Goal: Task Accomplishment & Management: Use online tool/utility

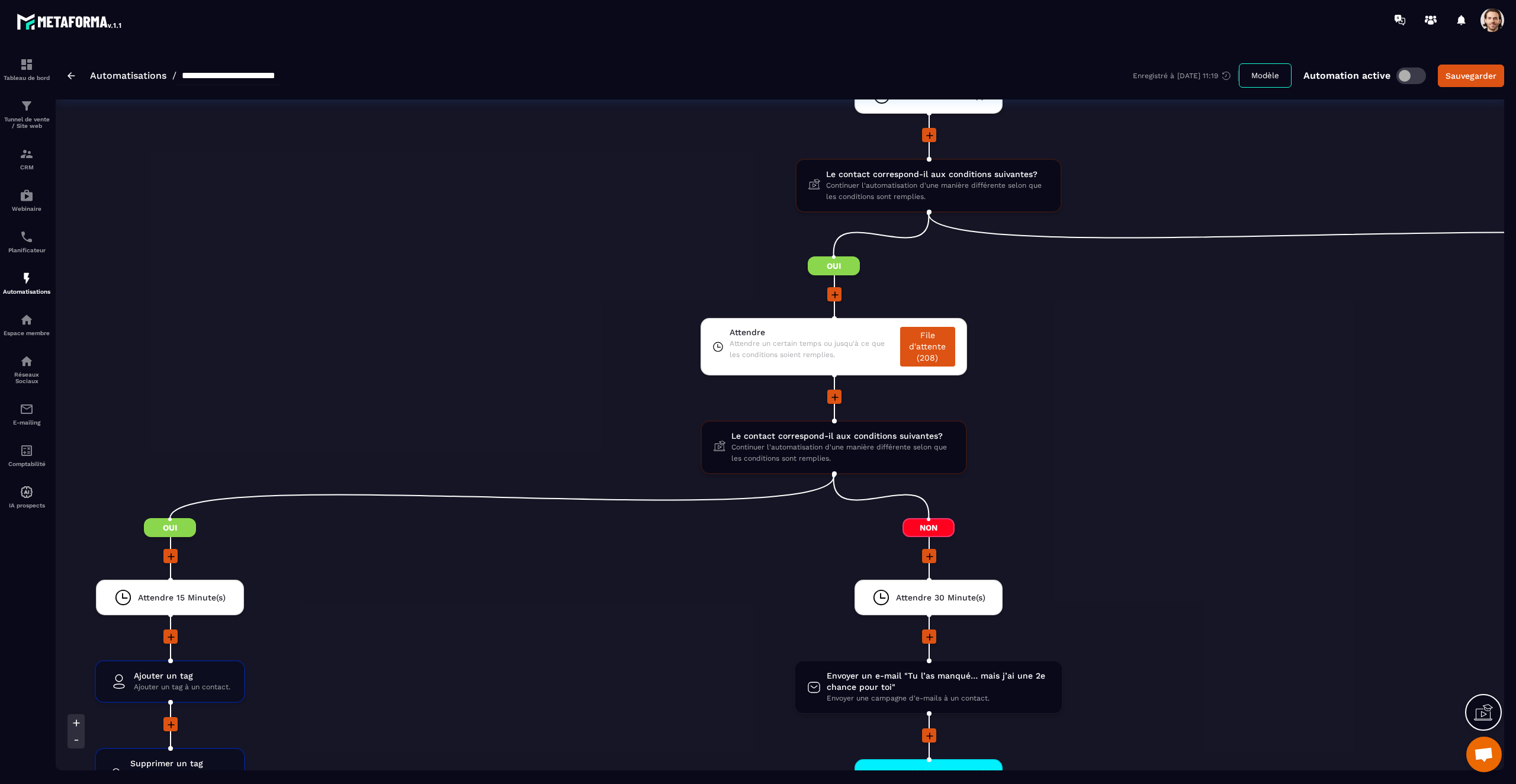
scroll to position [1490, 0]
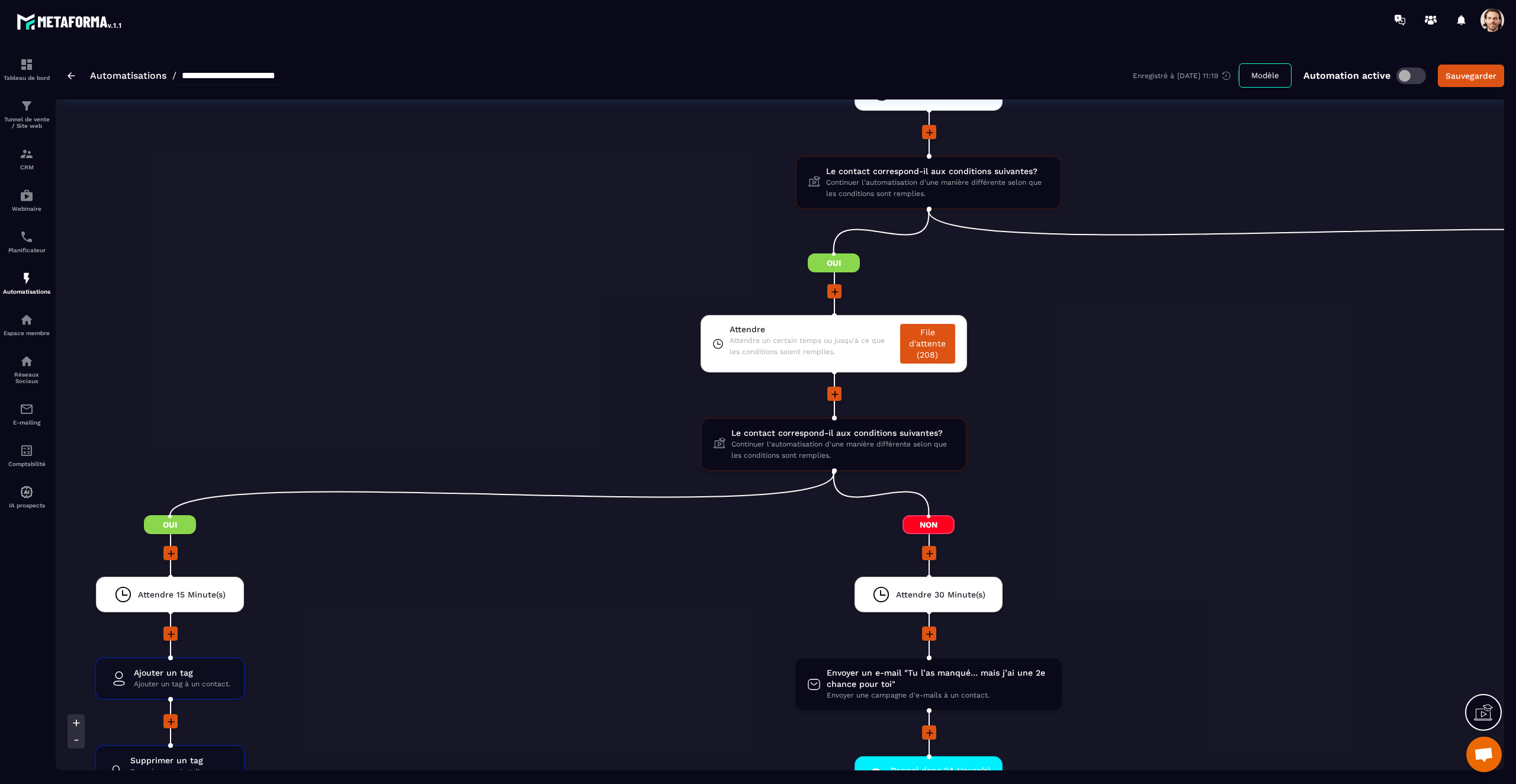
click at [1089, 414] on li at bounding box center [834, 402] width 1517 height 30
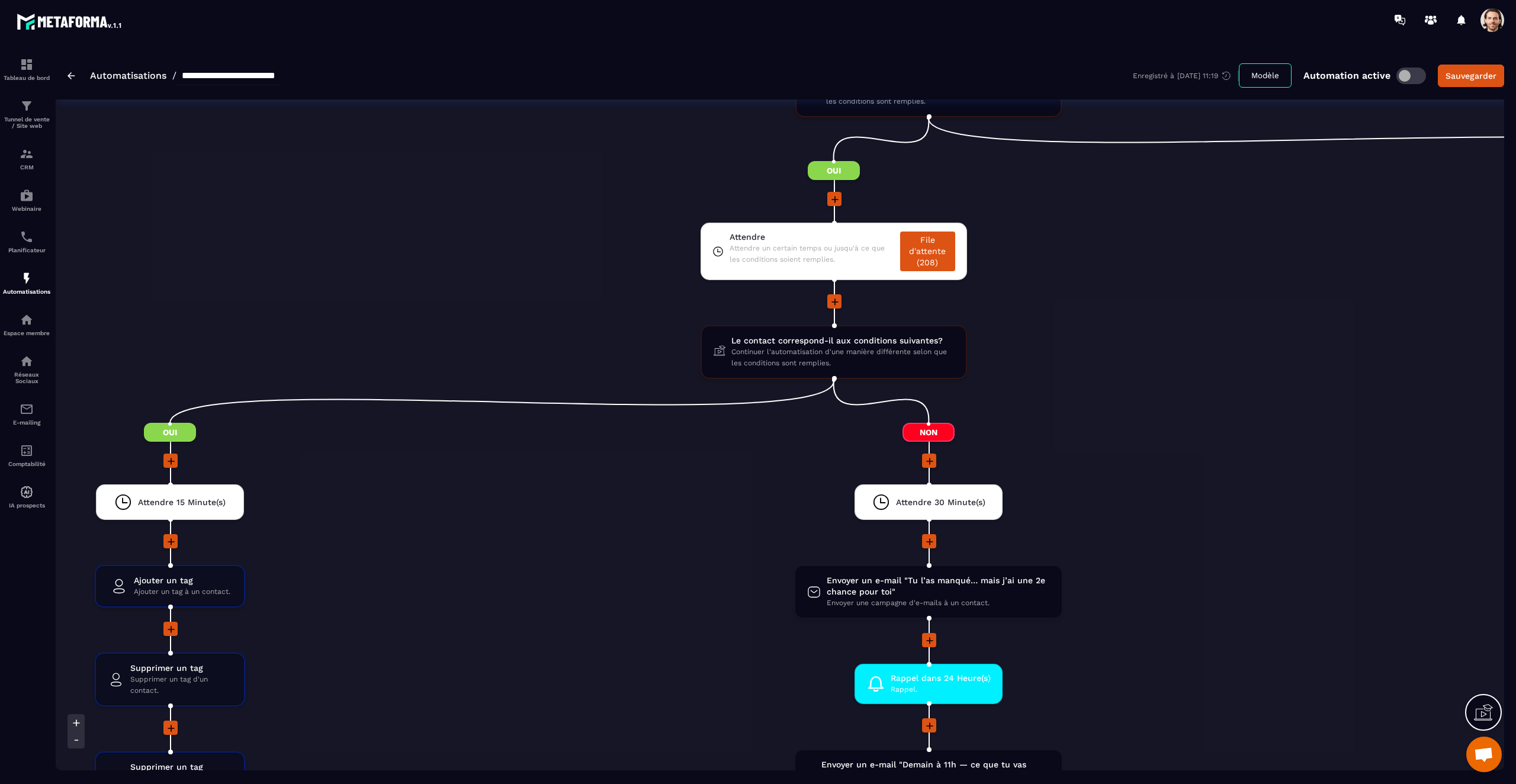
scroll to position [1583, 0]
